Goal: Task Accomplishment & Management: Manage account settings

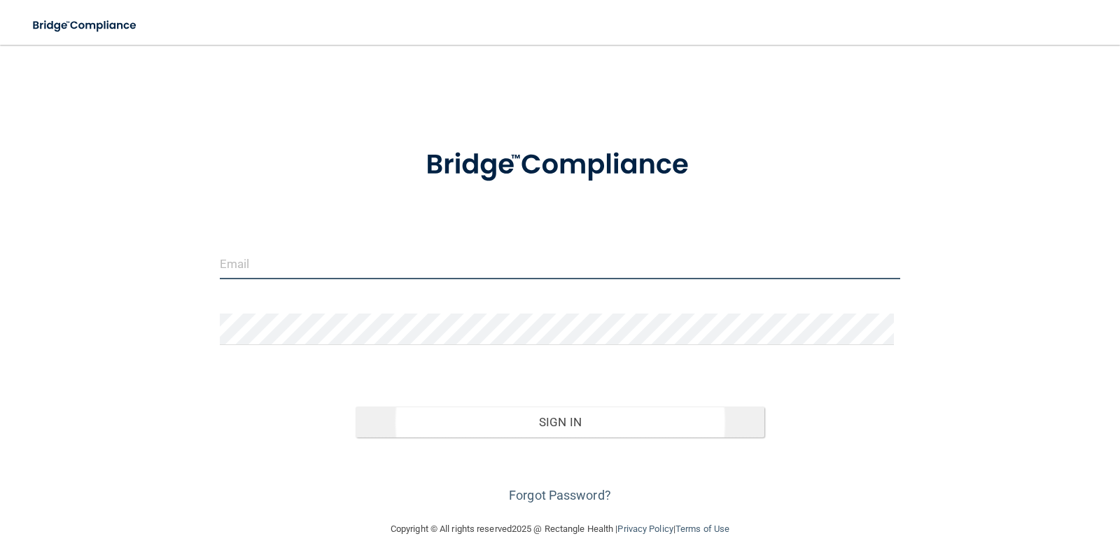
type input "[EMAIL_ADDRESS][DOMAIN_NAME]"
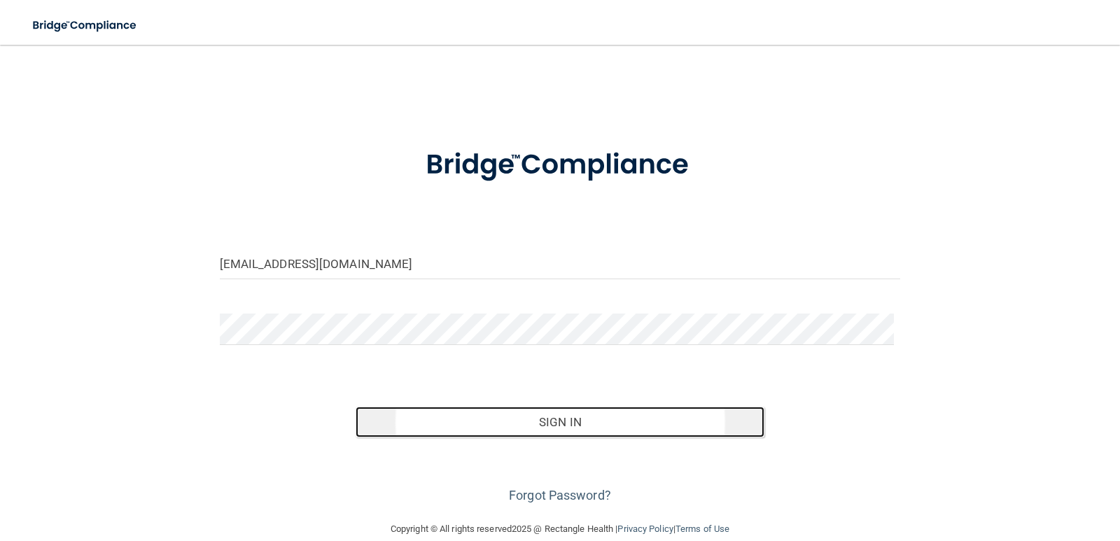
click at [561, 421] on button "Sign In" at bounding box center [560, 422] width 409 height 31
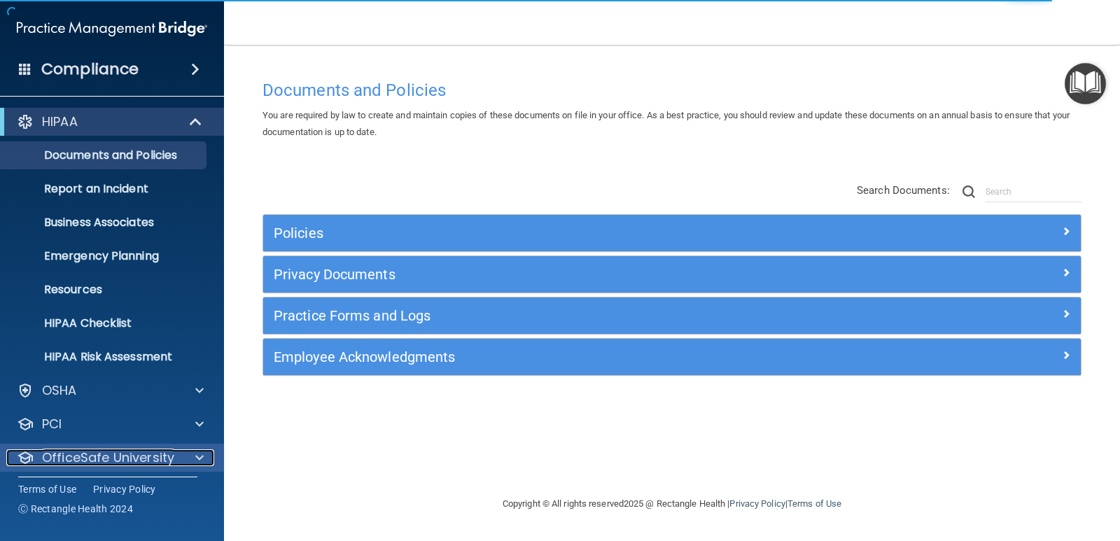
click at [157, 450] on p "OfficeSafe University" at bounding box center [108, 457] width 132 height 17
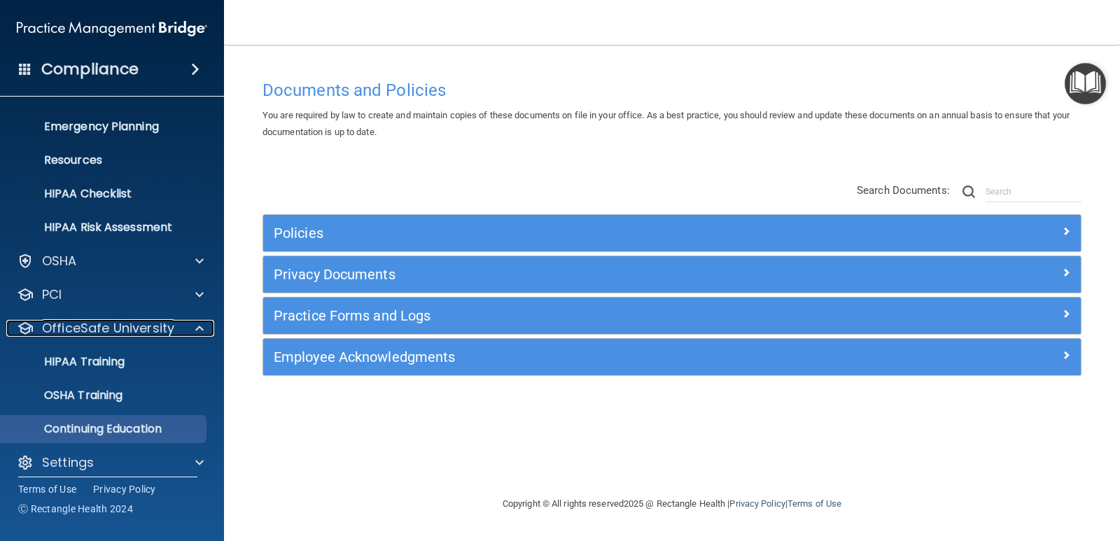
scroll to position [141, 0]
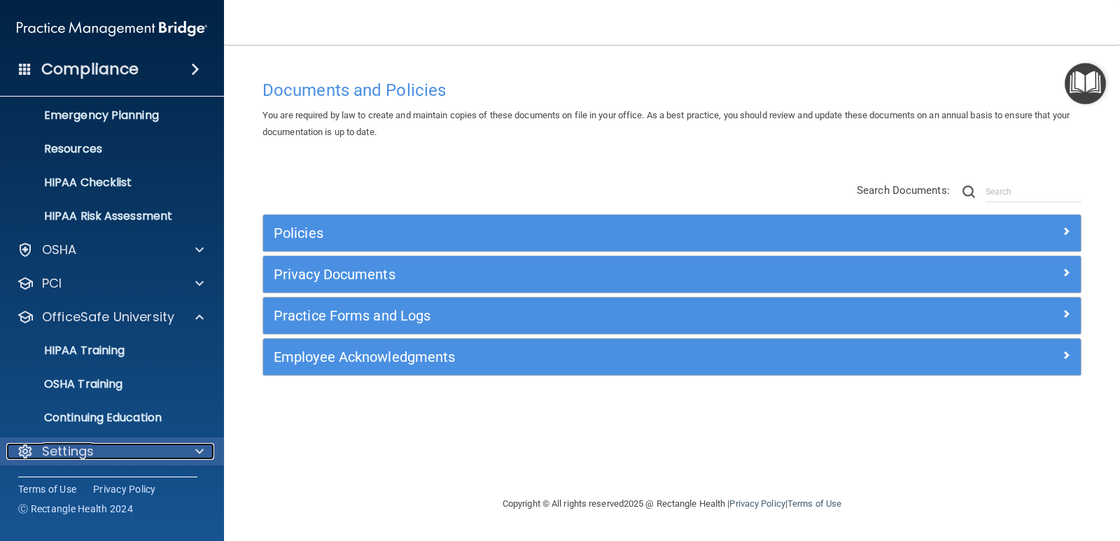
click at [129, 454] on div "Settings" at bounding box center [93, 451] width 174 height 17
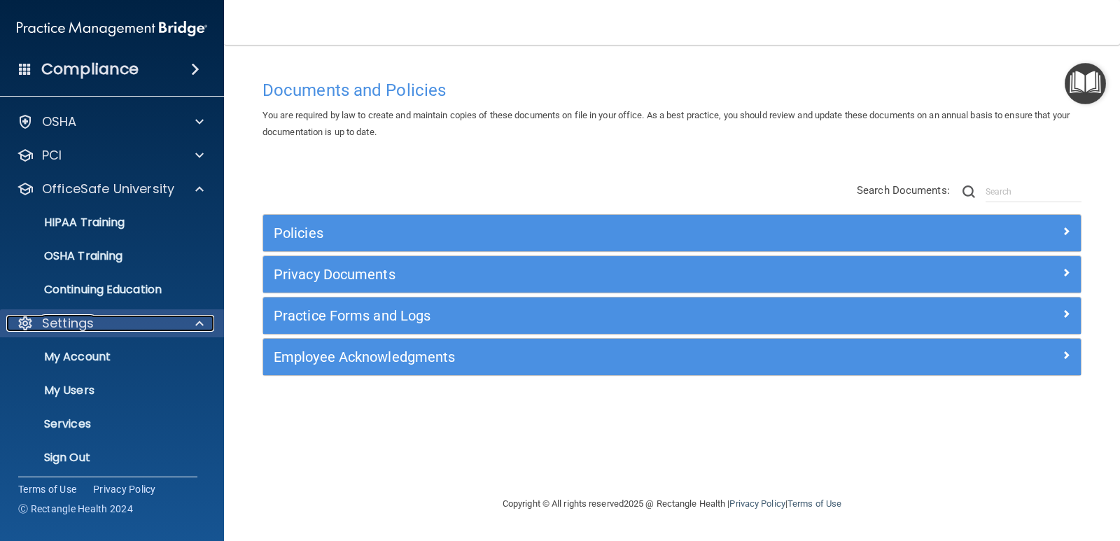
scroll to position [275, 0]
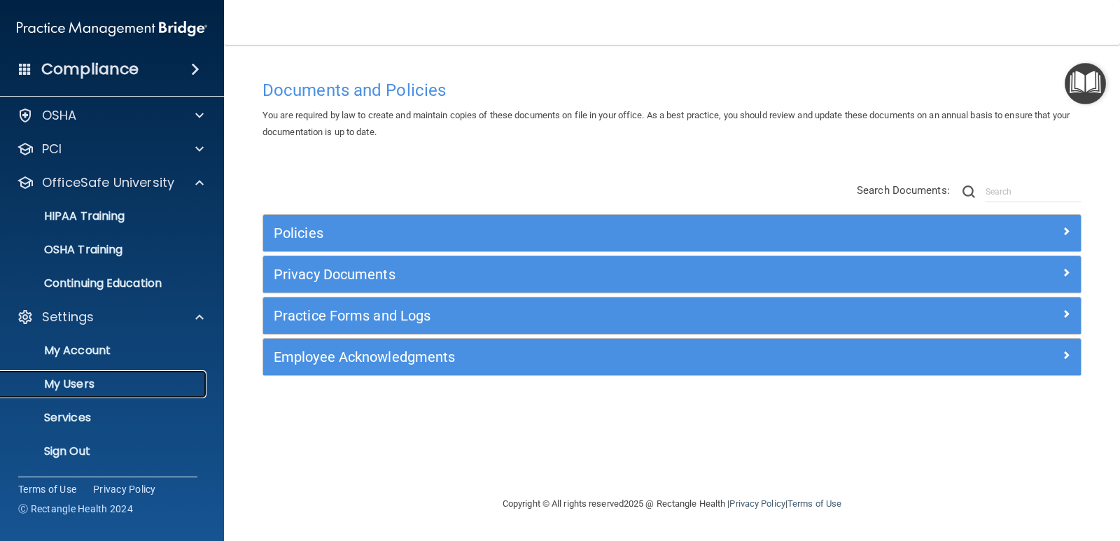
click at [147, 391] on link "My Users" at bounding box center [96, 384] width 220 height 28
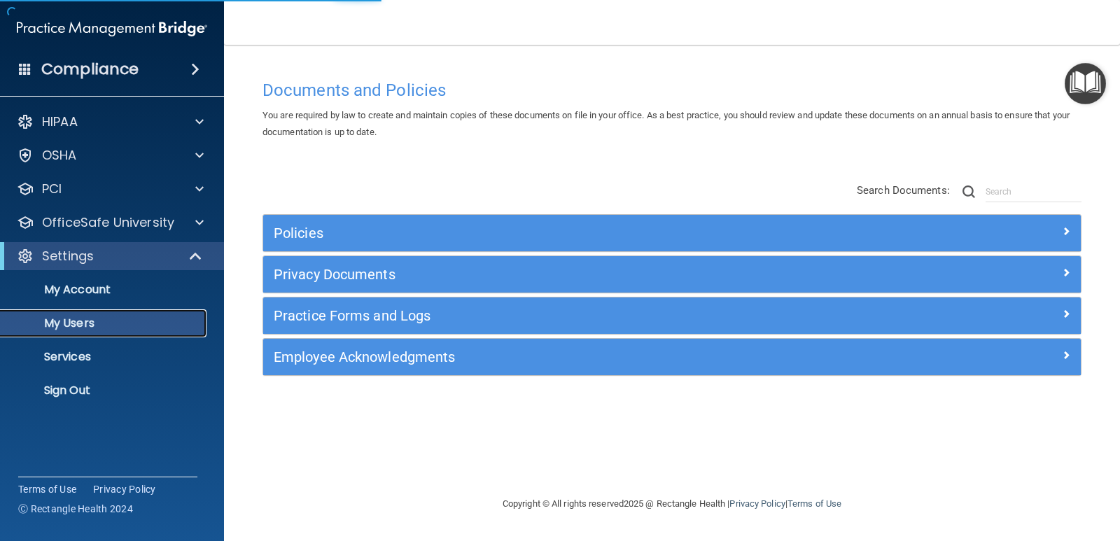
select select "20"
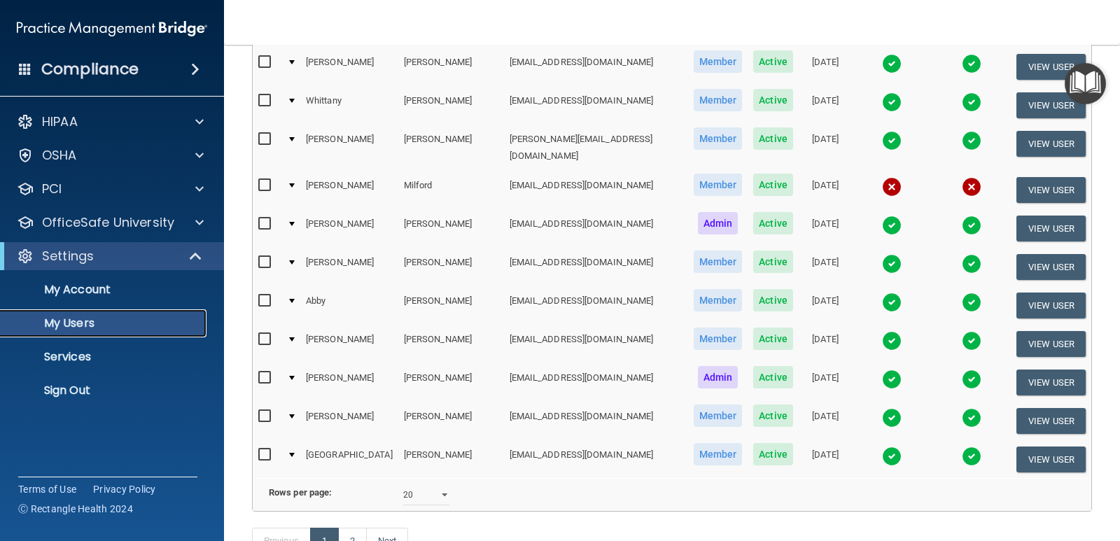
scroll to position [617, 0]
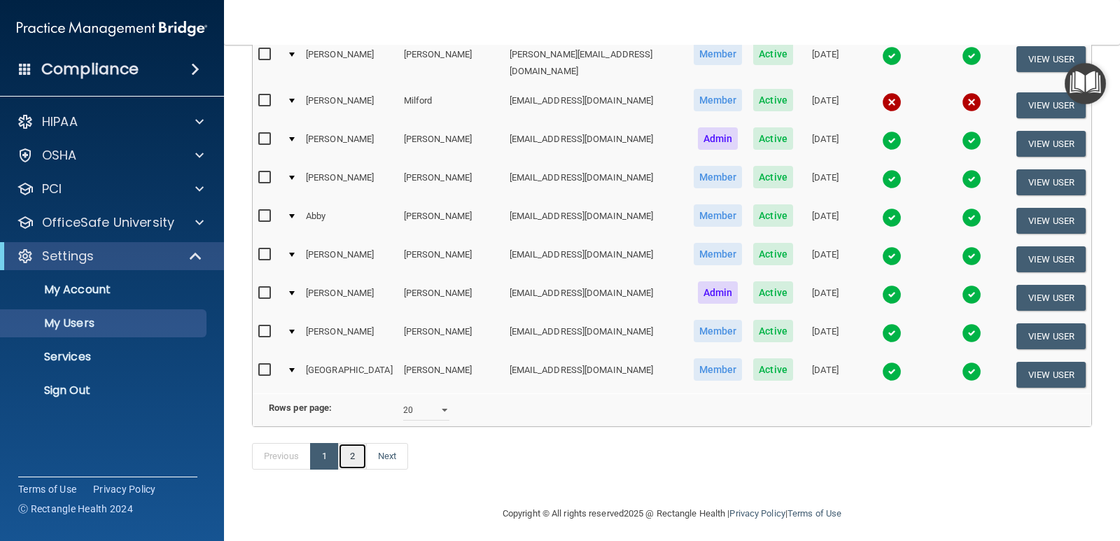
click at [346, 447] on link "2" at bounding box center [352, 456] width 29 height 27
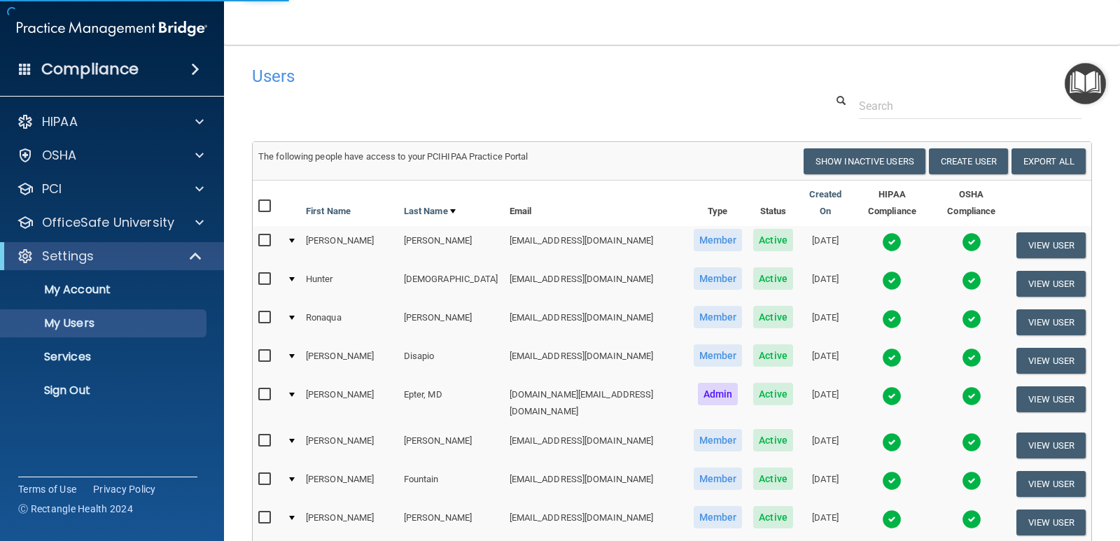
select select "20"
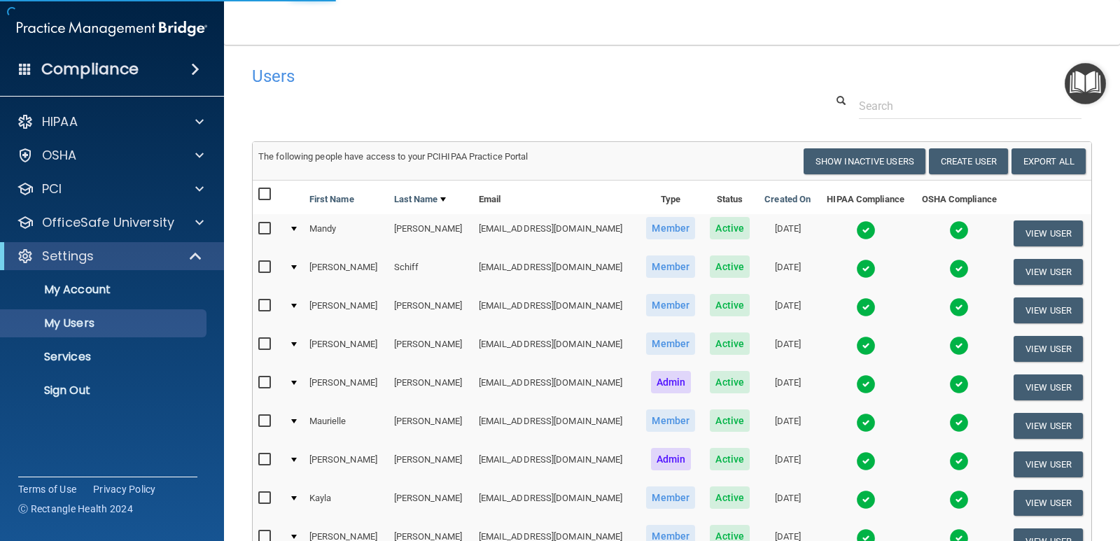
select select "20"
